Goal: Task Accomplishment & Management: Use online tool/utility

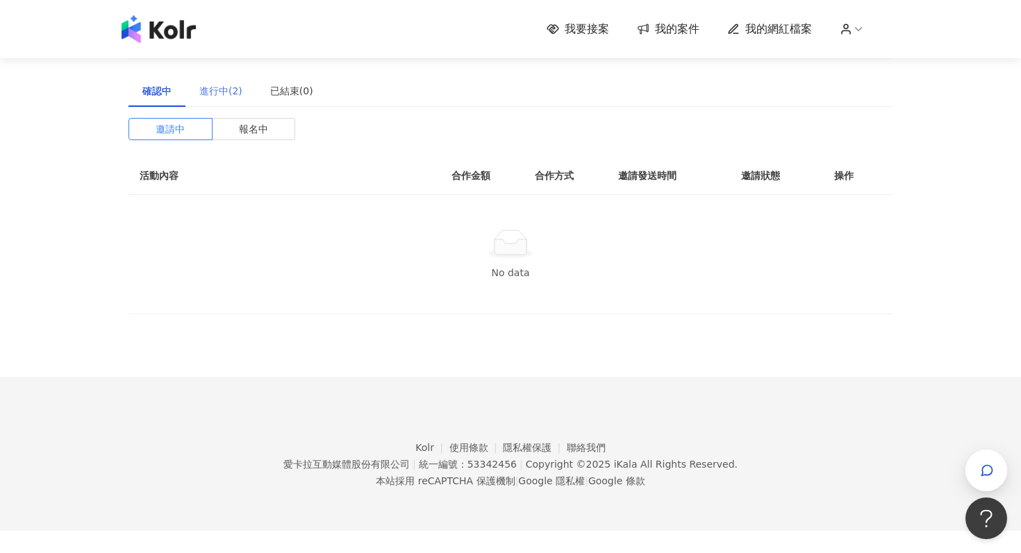
click at [229, 101] on div "進行中(2)" at bounding box center [220, 91] width 71 height 32
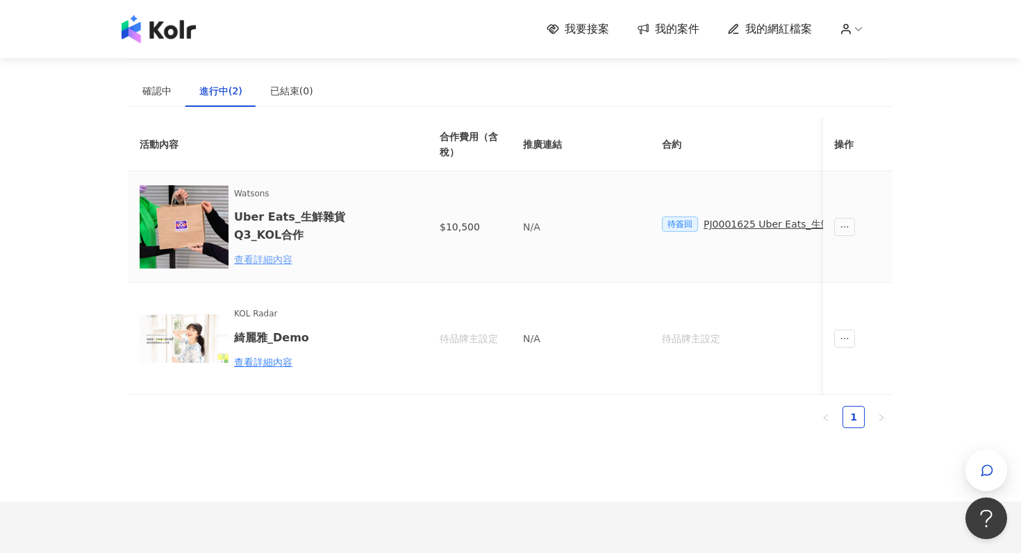
click at [280, 262] on div "查看詳細內容" at bounding box center [295, 259] width 122 height 15
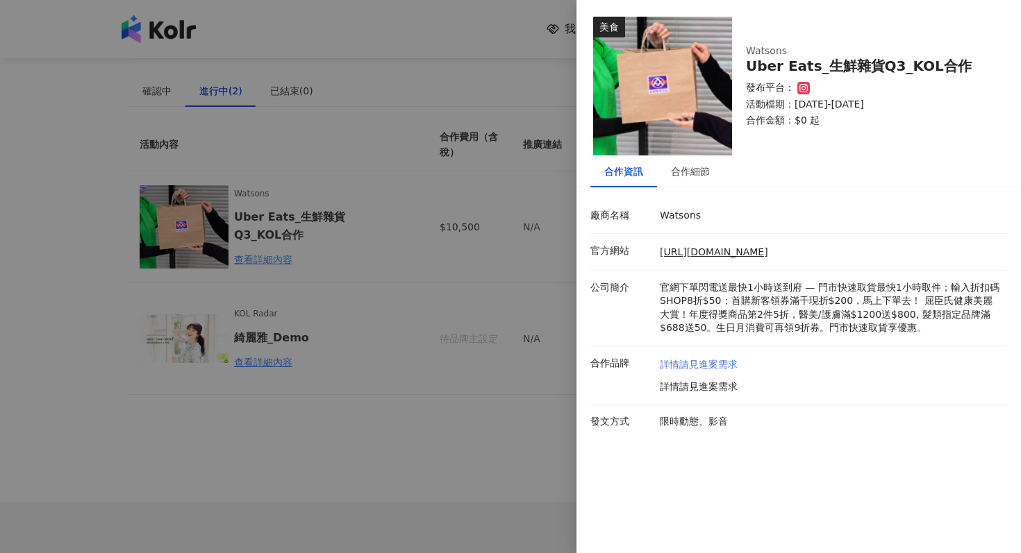
click at [709, 370] on link "詳情請見進案需求" at bounding box center [699, 365] width 78 height 14
click at [397, 236] on div at bounding box center [510, 276] width 1021 height 553
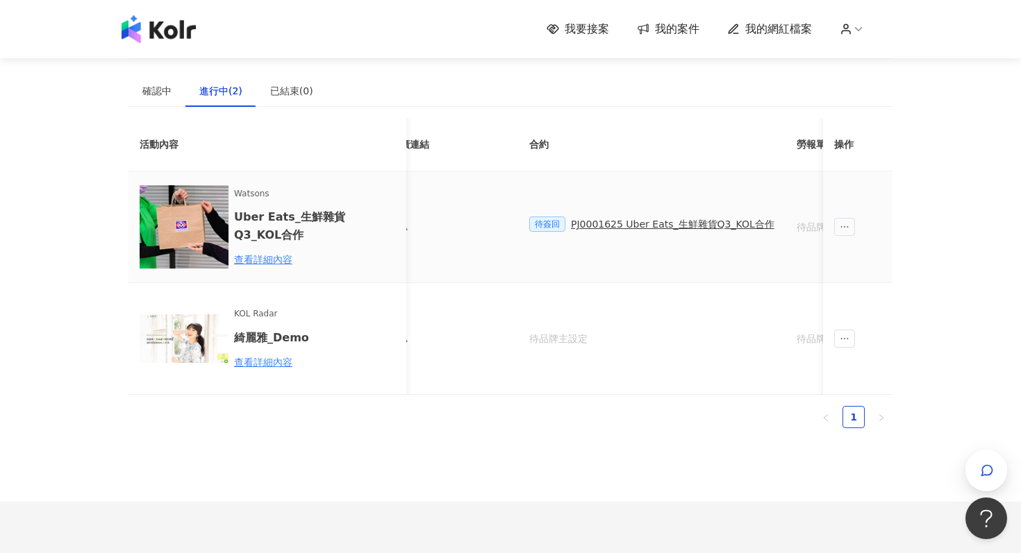
scroll to position [0, 223]
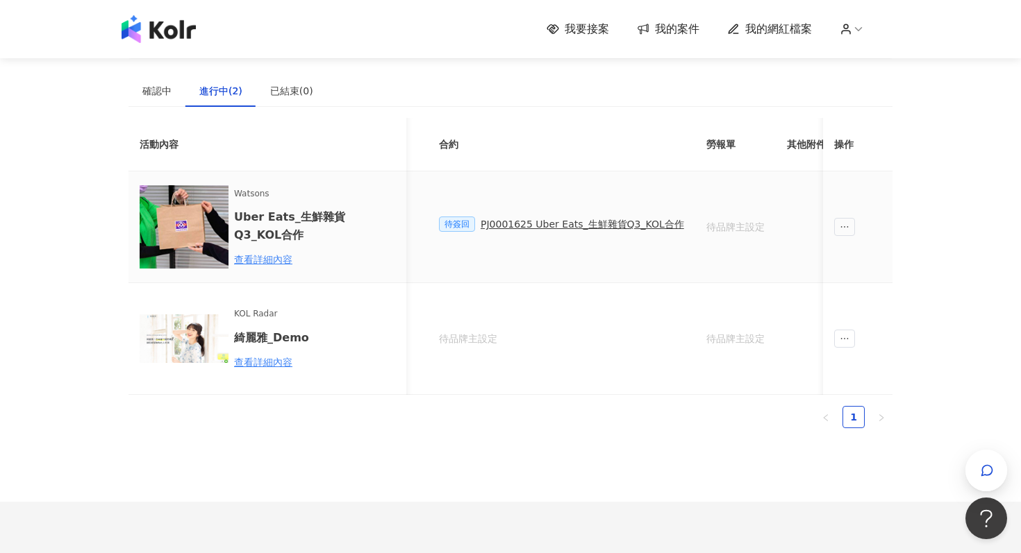
click at [598, 222] on div "PJ0001625 Uber Eats_生鮮雜貨Q3_KOL合作" at bounding box center [581, 224] width 203 height 15
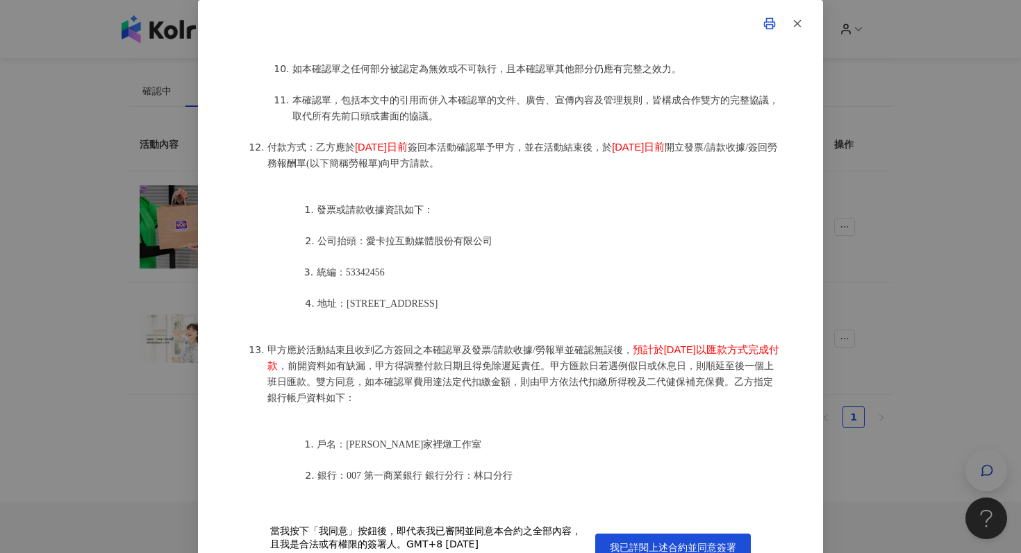
scroll to position [1508, 0]
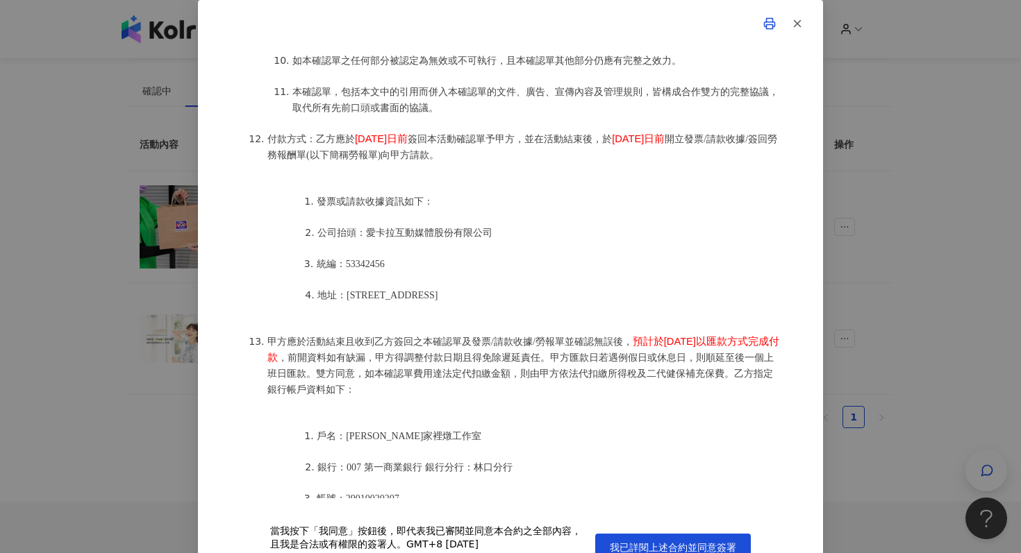
drag, startPoint x: 533, startPoint y: 276, endPoint x: 304, endPoint y: 224, distance: 234.3
click at [304, 224] on ol "發票或請款收據資訊如下： 公司抬頭：愛[PERSON_NAME]互動媒體股份有限公司 統編：53342456 地址：[STREET_ADDRESS]8樓" at bounding box center [524, 248] width 514 height 140
copy ol "公司抬頭：愛[PERSON_NAME]互動媒體股份有限公司 統編：53342456 地址：[STREET_ADDRESS]8樓"
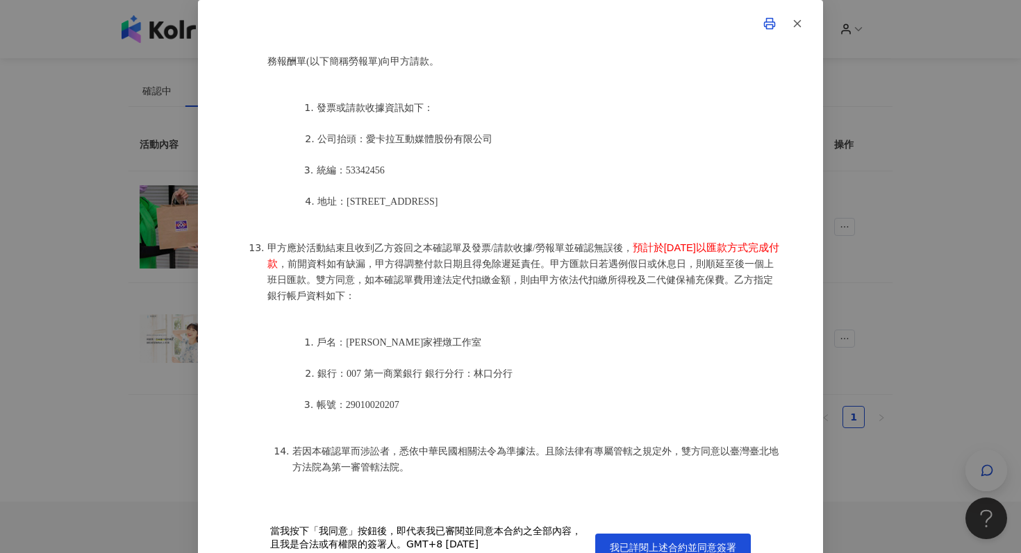
scroll to position [27, 0]
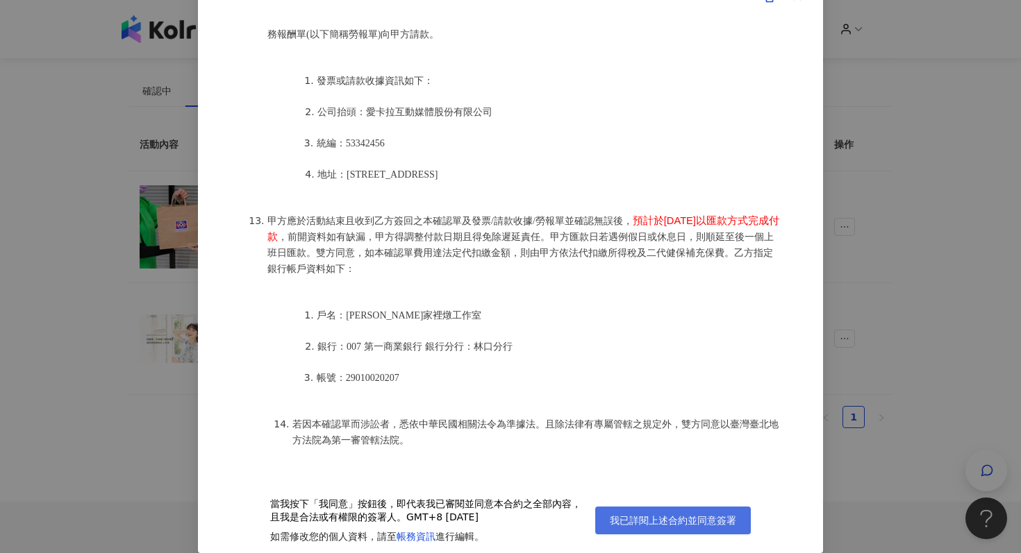
click at [657, 523] on span "我已詳閱上述合約並同意簽署" at bounding box center [673, 520] width 126 height 11
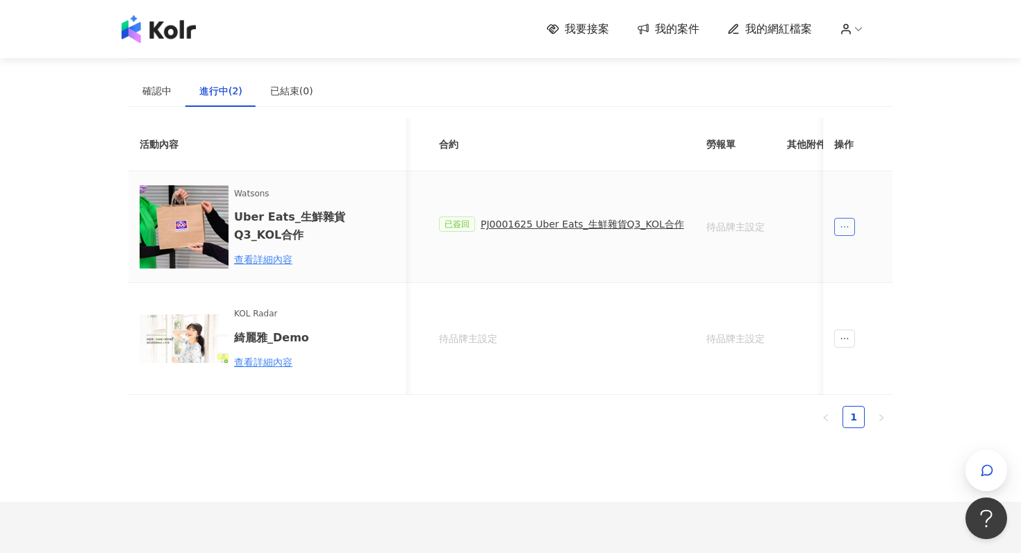
click at [850, 232] on span "ellipsis" at bounding box center [844, 227] width 21 height 18
click at [618, 221] on div "PJ0001625 Uber Eats_生鮮雜貨Q3_KOL合作" at bounding box center [581, 224] width 203 height 15
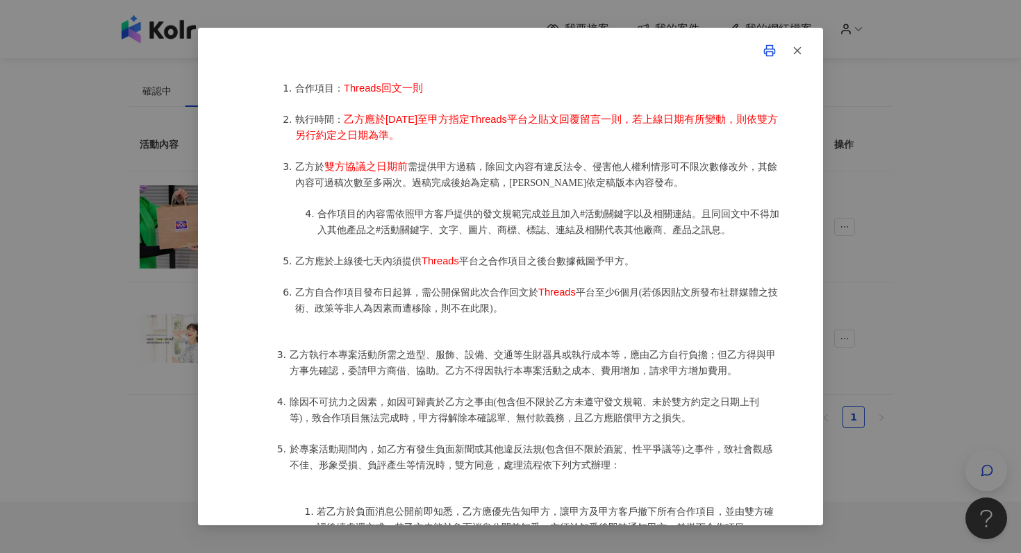
scroll to position [1448, 0]
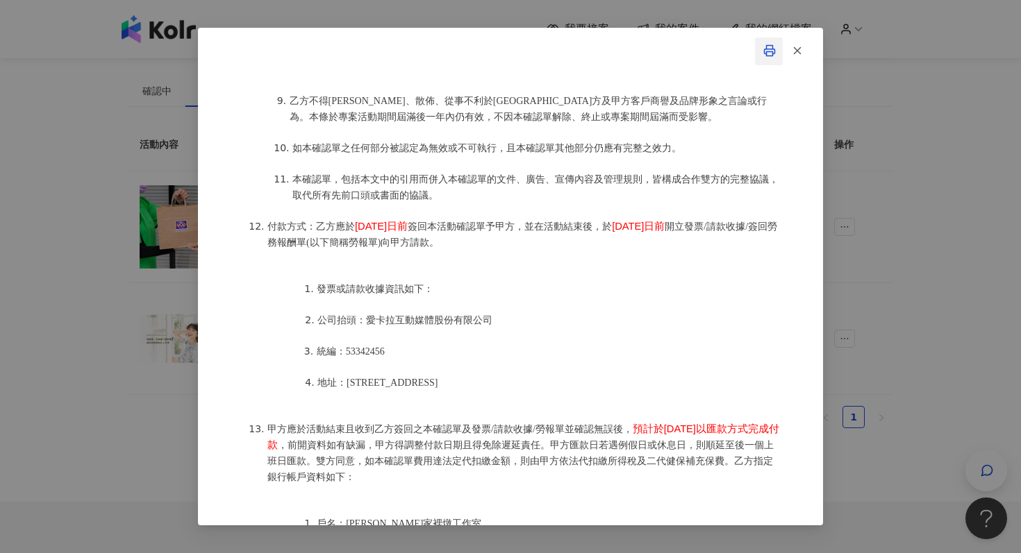
click at [764, 49] on icon "button" at bounding box center [769, 51] width 10 height 5
